Goal: Task Accomplishment & Management: Use online tool/utility

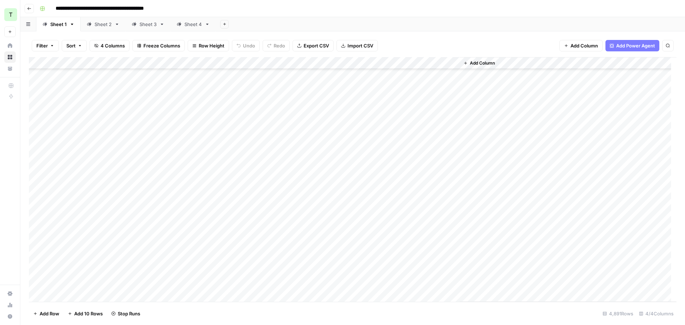
scroll to position [17413, 0]
click at [390, 63] on div "Add Column" at bounding box center [353, 179] width 648 height 245
click at [389, 63] on div "Add Column" at bounding box center [353, 179] width 648 height 245
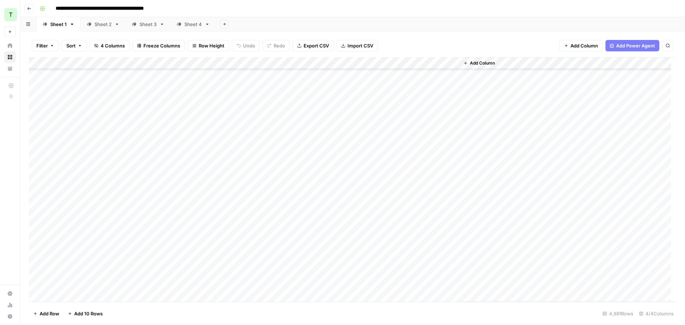
click at [380, 63] on div "Add Column" at bounding box center [353, 179] width 648 height 245
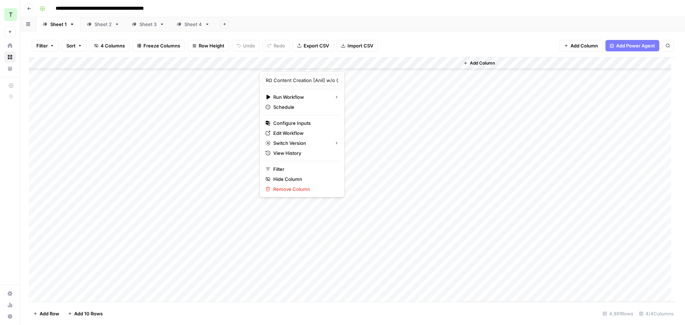
click at [414, 11] on div "**********" at bounding box center [357, 8] width 641 height 11
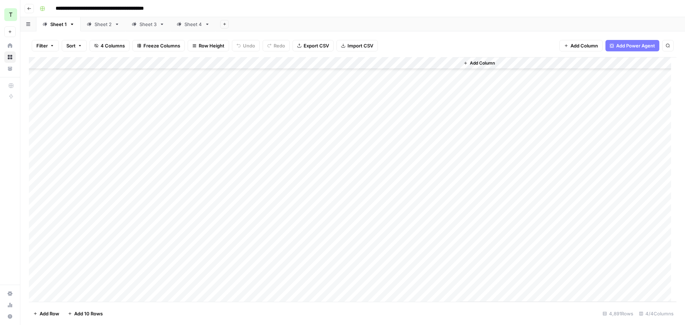
click at [93, 24] on div "Sheet 2" at bounding box center [99, 24] width 25 height 7
click at [388, 63] on div "Add Column" at bounding box center [353, 179] width 648 height 245
click at [146, 27] on div "Sheet 3" at bounding box center [148, 24] width 17 height 7
click at [388, 64] on div "Add Column" at bounding box center [353, 179] width 648 height 245
click at [183, 25] on div "Sheet 4" at bounding box center [189, 24] width 25 height 7
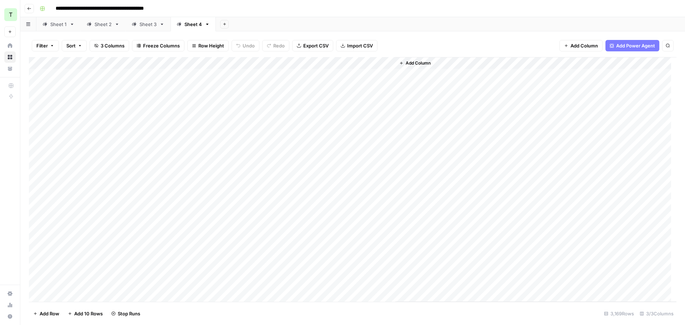
click at [389, 64] on div "Add Column" at bounding box center [353, 179] width 648 height 245
click at [151, 26] on div "Sheet 3" at bounding box center [148, 24] width 17 height 7
click at [58, 24] on div "Sheet 1" at bounding box center [58, 24] width 16 height 7
click at [381, 64] on div "Add Column" at bounding box center [353, 179] width 648 height 245
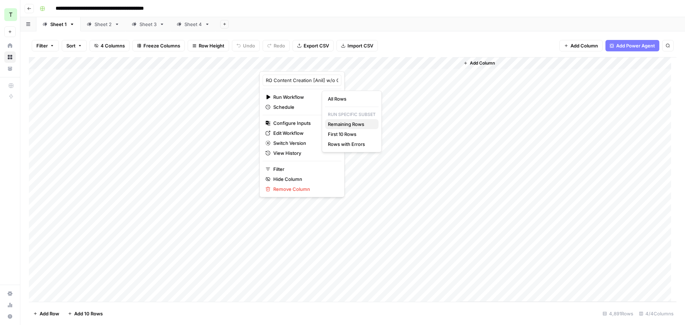
click at [353, 125] on span "Remaining Rows" at bounding box center [350, 124] width 45 height 7
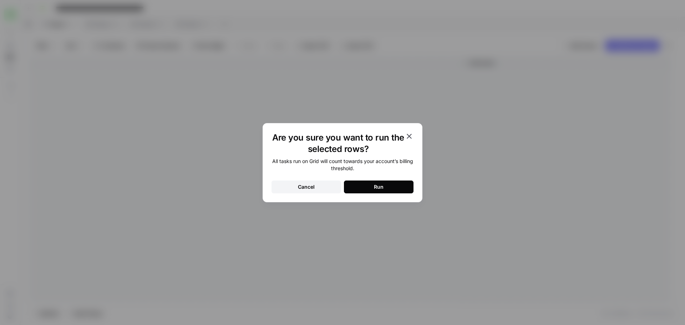
click at [390, 187] on button "Run" at bounding box center [379, 187] width 70 height 13
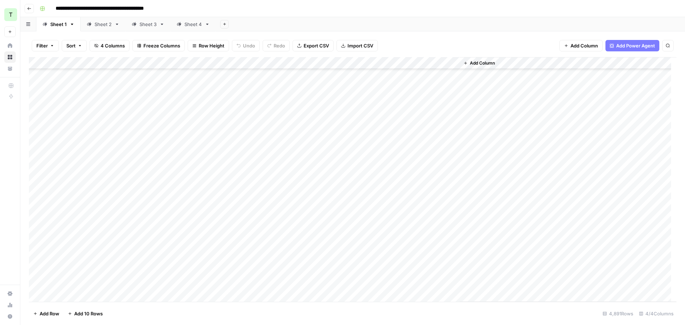
scroll to position [10534, 0]
click at [391, 62] on div "Add Column" at bounding box center [353, 179] width 648 height 245
click at [416, 105] on span "Remaining Rows" at bounding box center [414, 104] width 45 height 7
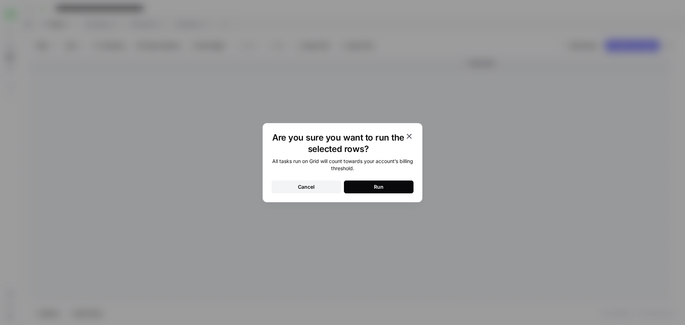
click at [384, 189] on button "Run" at bounding box center [379, 187] width 70 height 13
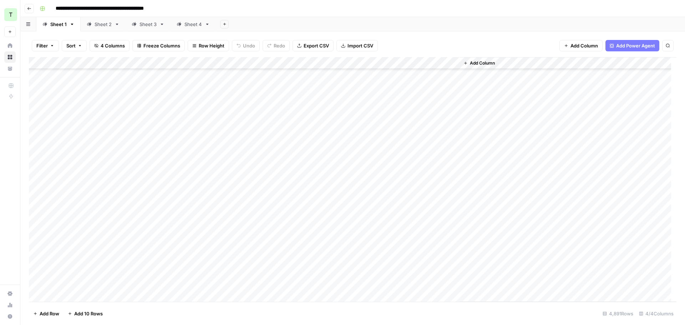
click at [388, 62] on div "Add Column" at bounding box center [353, 179] width 648 height 245
click at [413, 124] on span "Rows with Errors" at bounding box center [414, 124] width 45 height 7
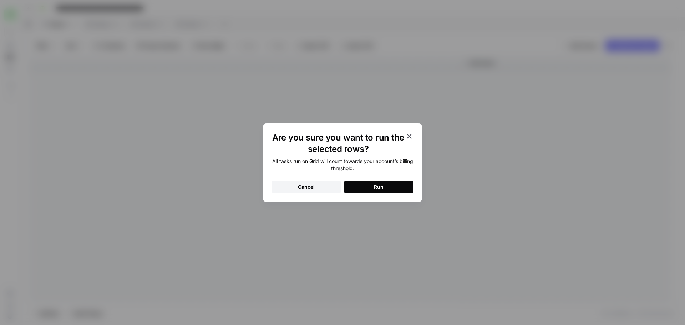
click at [394, 186] on button "Run" at bounding box center [379, 187] width 70 height 13
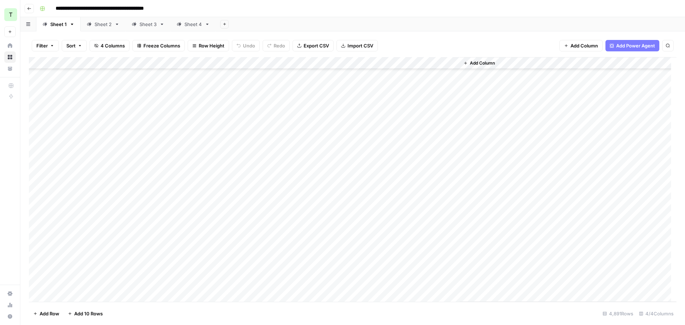
click at [381, 62] on div "Add Column" at bounding box center [353, 179] width 648 height 245
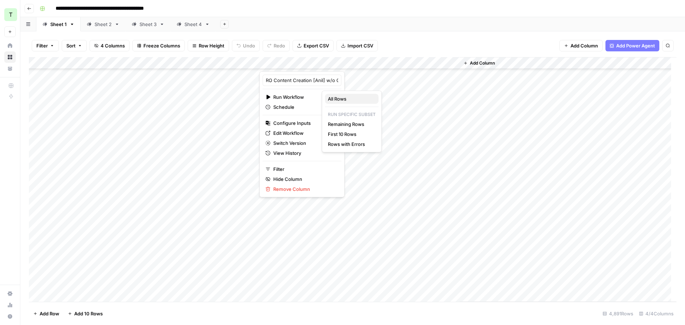
click at [331, 98] on span "All Rows" at bounding box center [350, 98] width 45 height 7
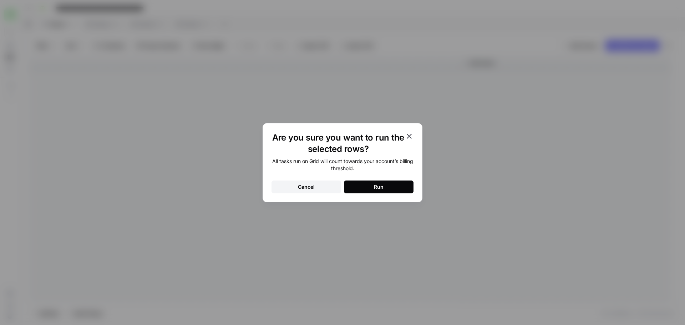
click at [406, 196] on div "Are you sure you want to run the selected rows? All tasks run on Grid will coun…" at bounding box center [343, 162] width 160 height 79
click at [405, 189] on button "Run" at bounding box center [379, 187] width 70 height 13
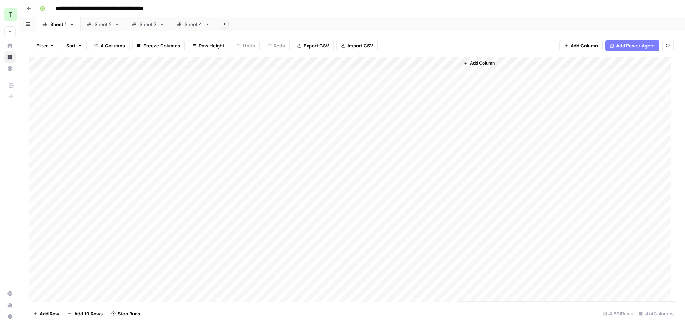
scroll to position [0, 0]
click at [103, 25] on div "Sheet 2" at bounding box center [103, 24] width 17 height 7
click at [389, 62] on div "Add Column" at bounding box center [353, 179] width 648 height 245
click at [398, 81] on span "All Rows" at bounding box center [414, 79] width 45 height 7
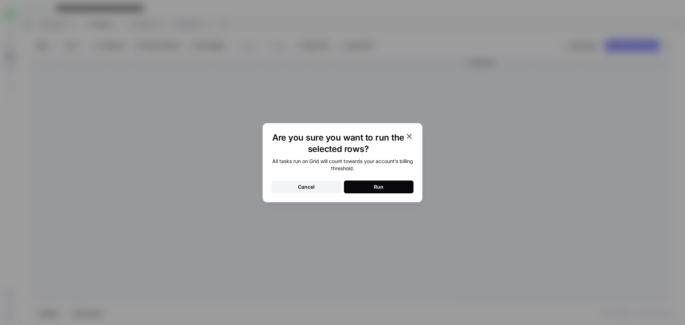
click at [381, 188] on div "Run" at bounding box center [379, 186] width 10 height 7
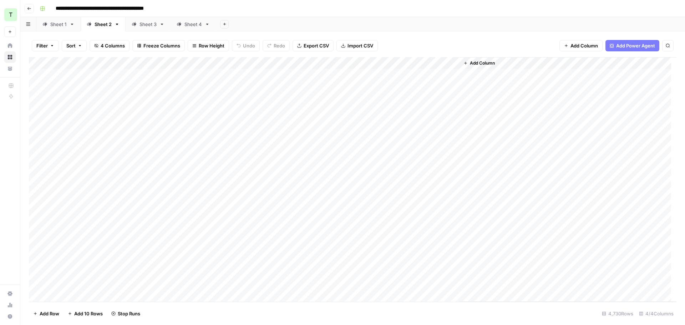
click at [146, 25] on div "Sheet 3" at bounding box center [148, 24] width 17 height 7
click at [387, 62] on div "Add Column" at bounding box center [353, 179] width 648 height 245
click at [393, 79] on span "All Rows" at bounding box center [414, 79] width 45 height 7
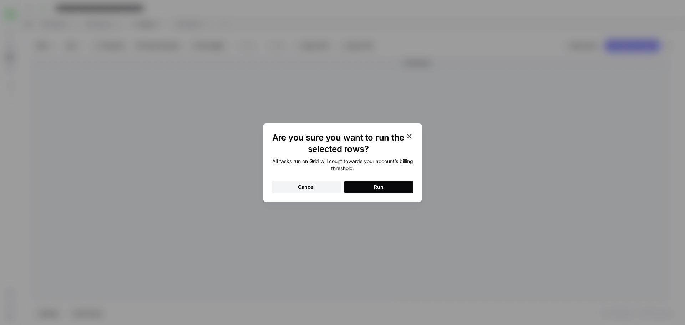
click at [365, 187] on button "Run" at bounding box center [379, 187] width 70 height 13
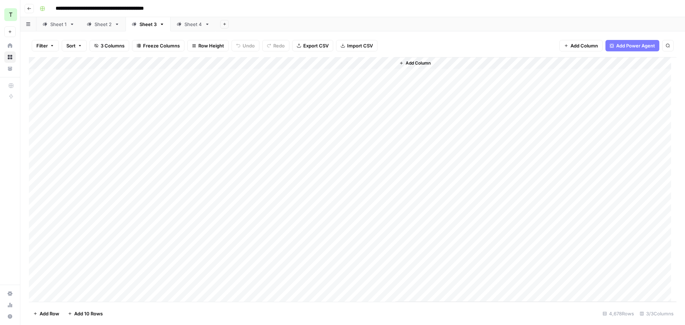
click at [192, 25] on div "Sheet 4" at bounding box center [192, 24] width 17 height 7
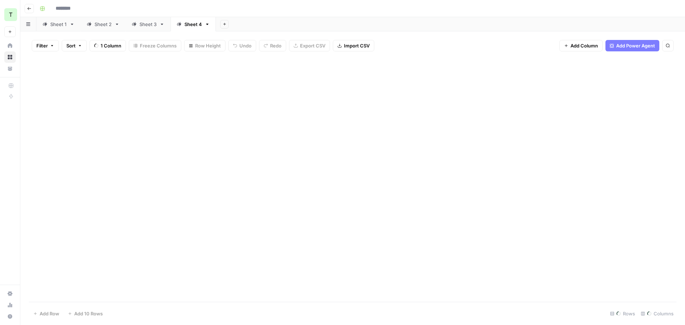
type input "**********"
click at [389, 64] on div "Add Column" at bounding box center [353, 179] width 648 height 245
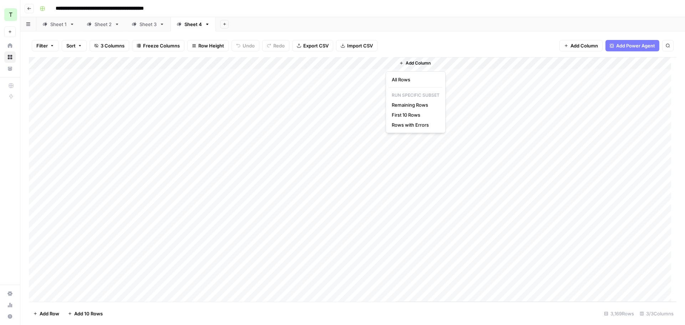
click at [400, 78] on span "All Rows" at bounding box center [414, 79] width 45 height 7
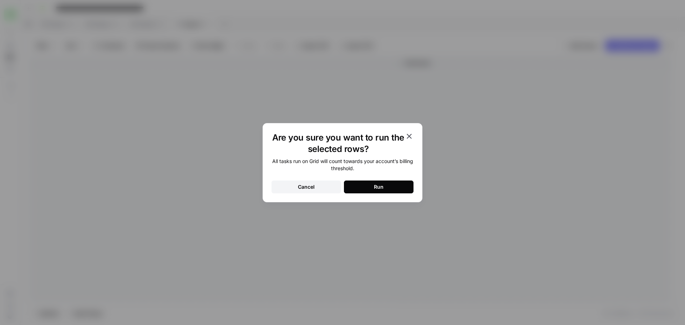
click at [396, 188] on button "Run" at bounding box center [379, 187] width 70 height 13
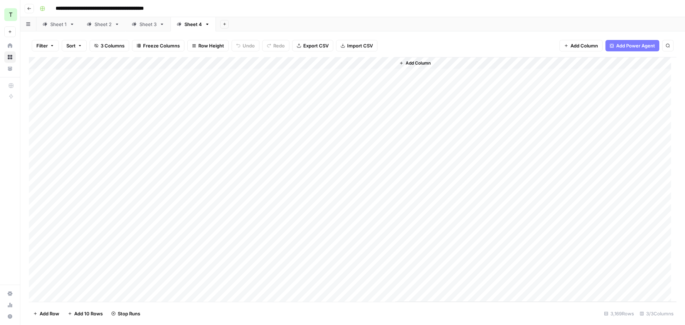
click at [59, 25] on div "Sheet 1" at bounding box center [58, 24] width 16 height 7
